Goal: Understand process/instructions: Learn how to perform a task or action

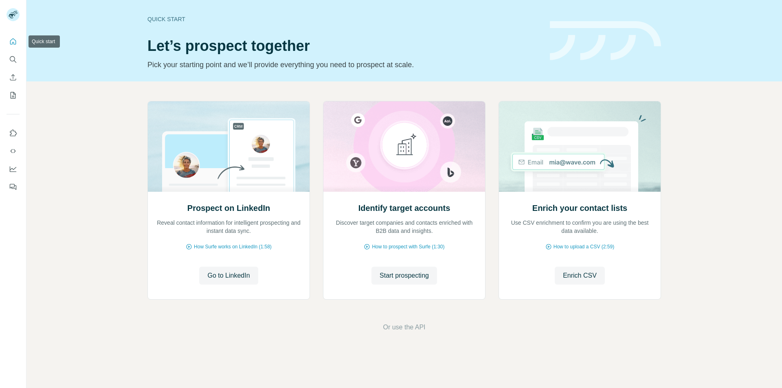
click at [13, 44] on icon "Quick start" at bounding box center [13, 41] width 8 height 8
click at [11, 44] on icon "Quick start" at bounding box center [13, 41] width 6 height 6
